Goal: Information Seeking & Learning: Stay updated

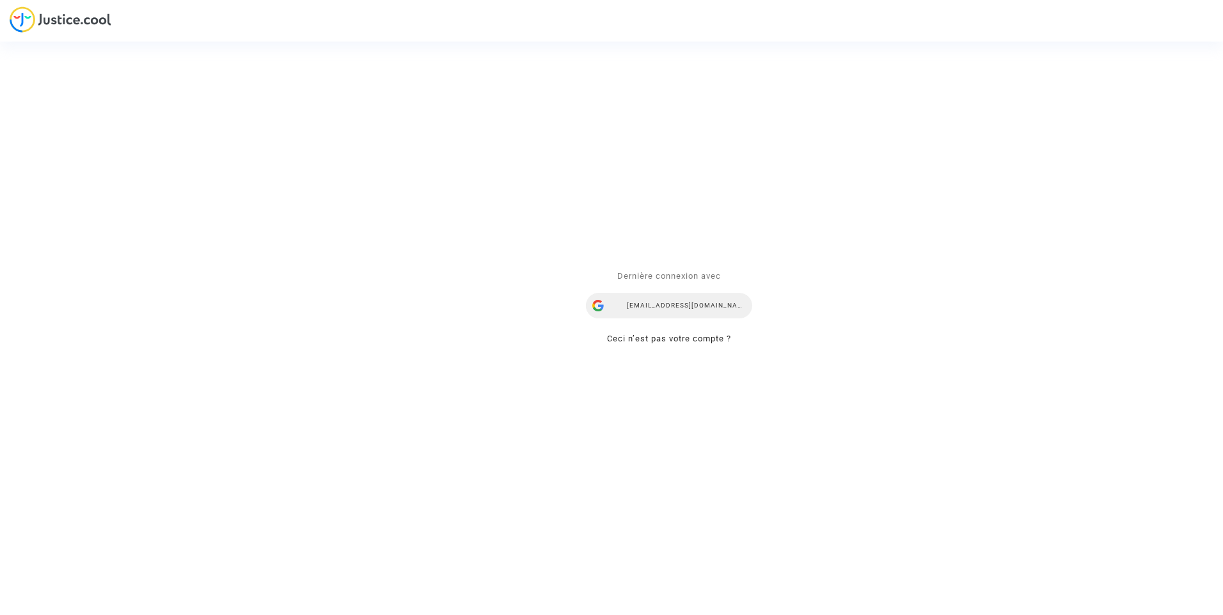
click at [727, 307] on div "[EMAIL_ADDRESS][DOMAIN_NAME]" at bounding box center [669, 307] width 166 height 26
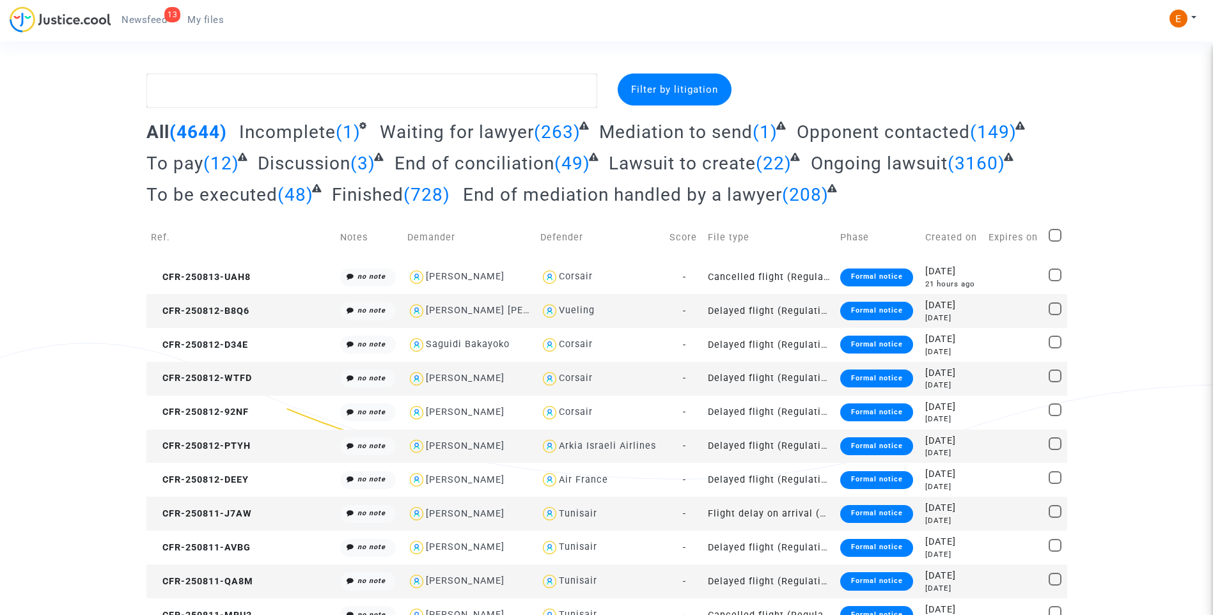
click at [127, 17] on span "Newsfeed" at bounding box center [144, 20] width 45 height 12
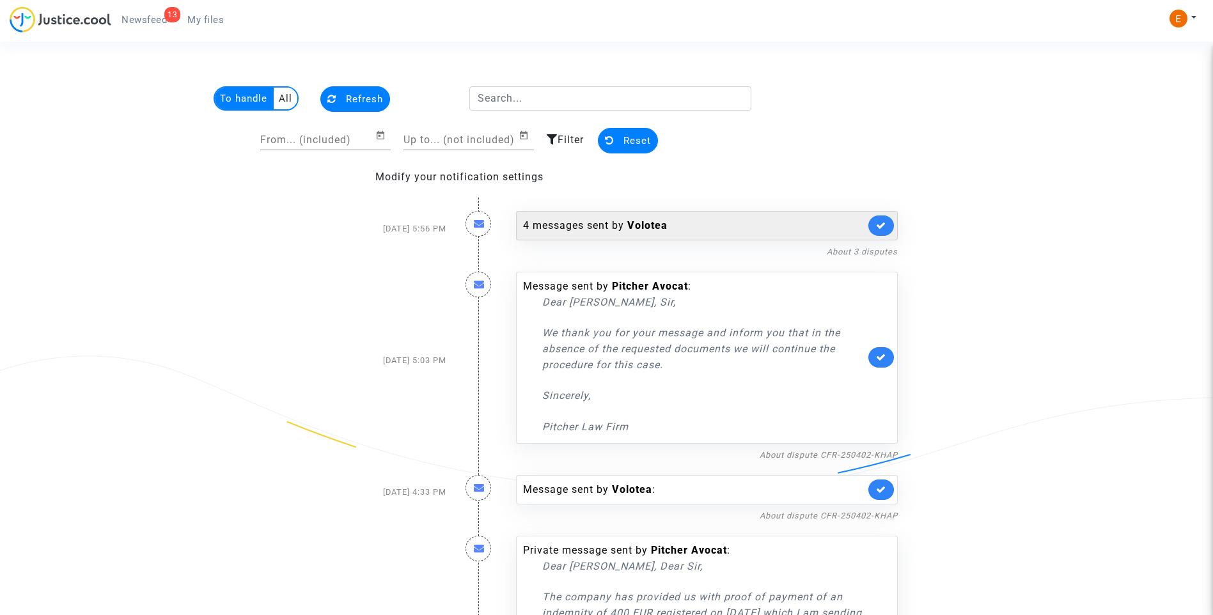
click at [882, 230] on link at bounding box center [882, 226] width 26 height 20
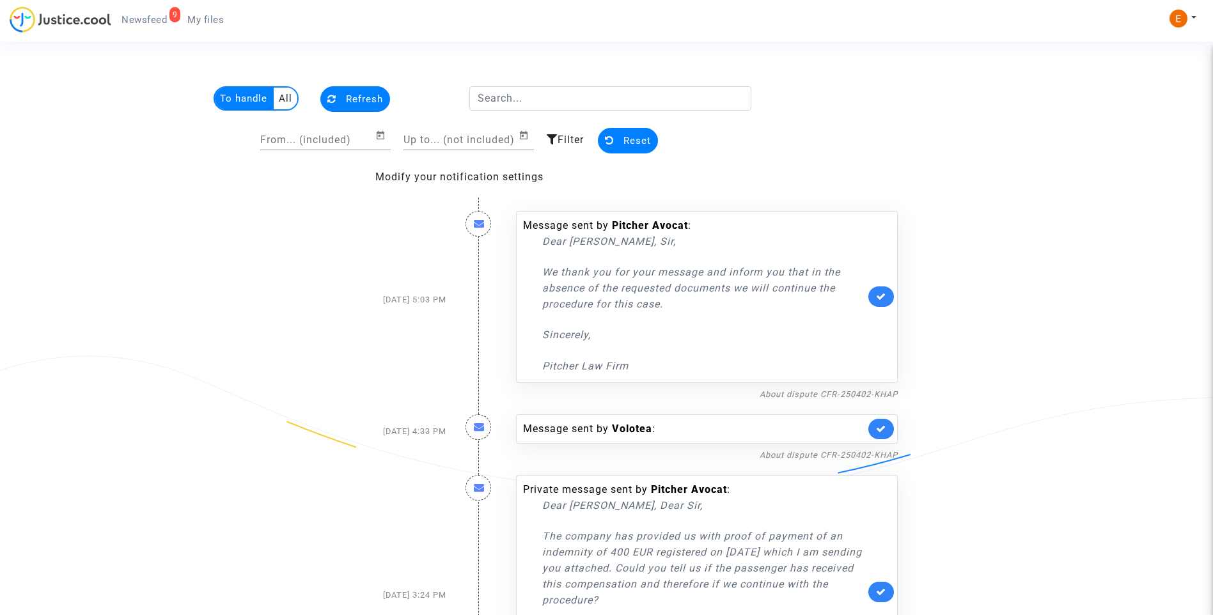
click at [891, 299] on link at bounding box center [882, 297] width 26 height 20
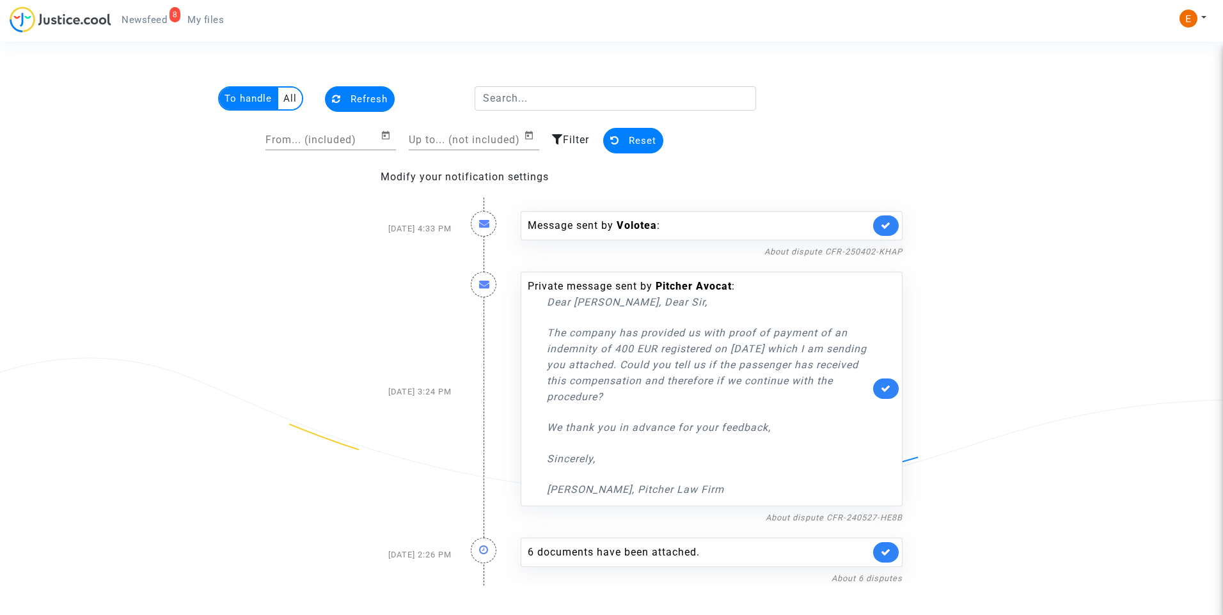
click at [890, 226] on icon at bounding box center [886, 226] width 10 height 10
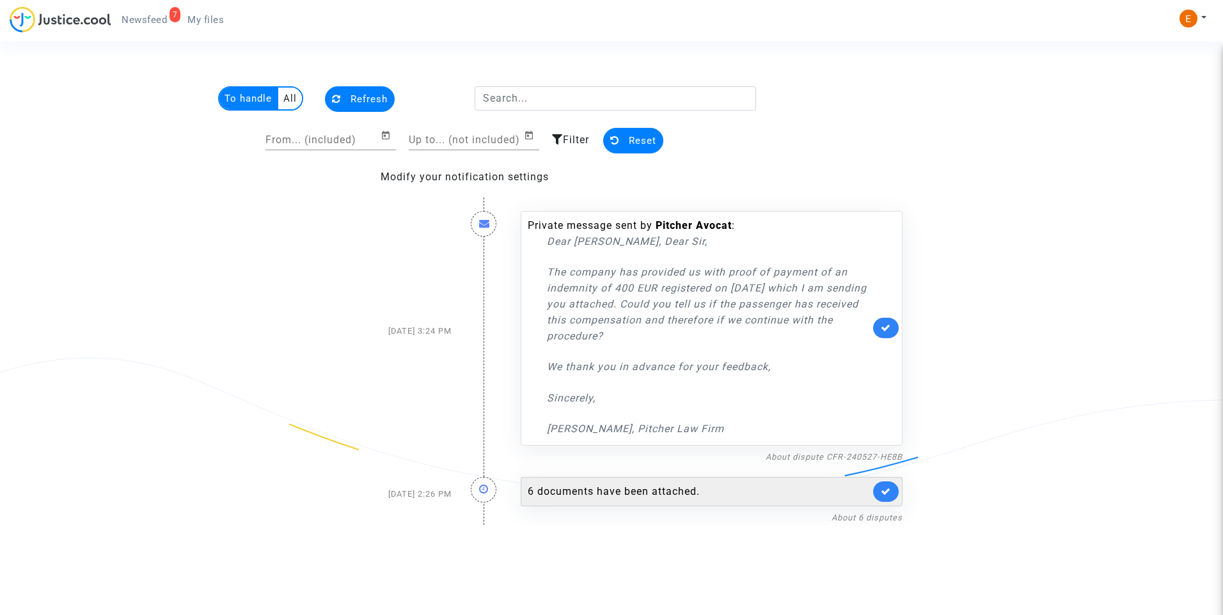
click at [629, 485] on div "6 documents have been attached." at bounding box center [699, 491] width 342 height 15
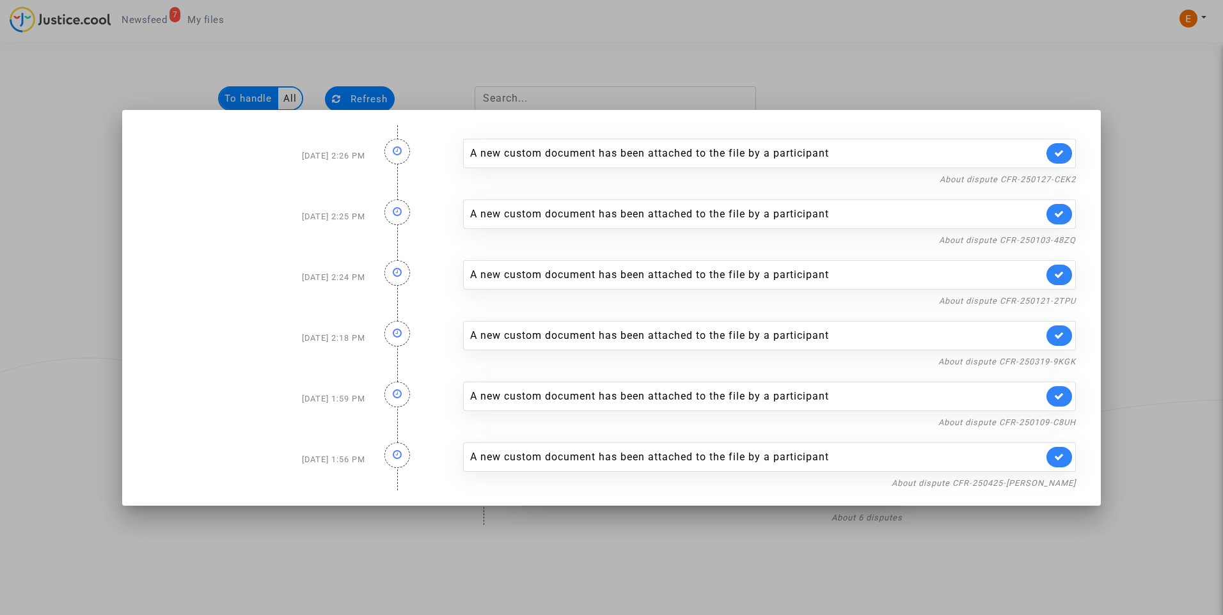
click at [883, 83] on div at bounding box center [611, 307] width 1223 height 615
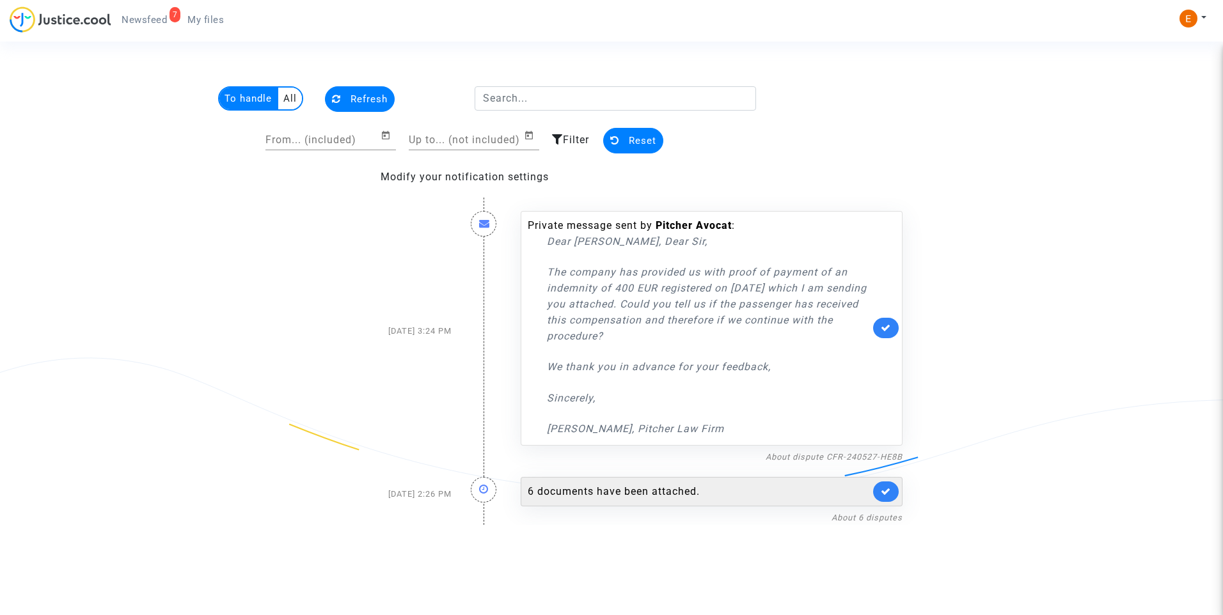
click at [892, 493] on link at bounding box center [886, 492] width 26 height 20
